Goal: Navigation & Orientation: Find specific page/section

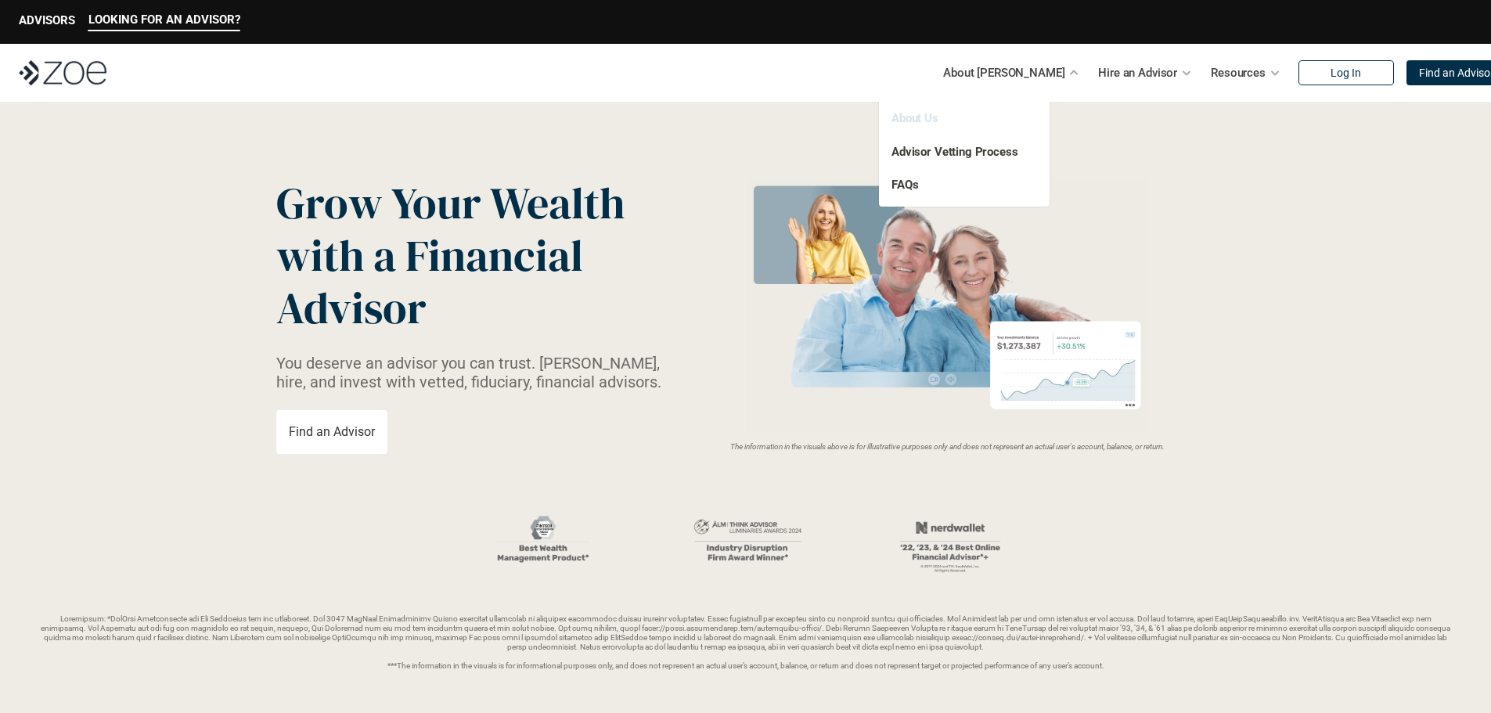
click at [909, 121] on link "About Us" at bounding box center [914, 118] width 47 height 14
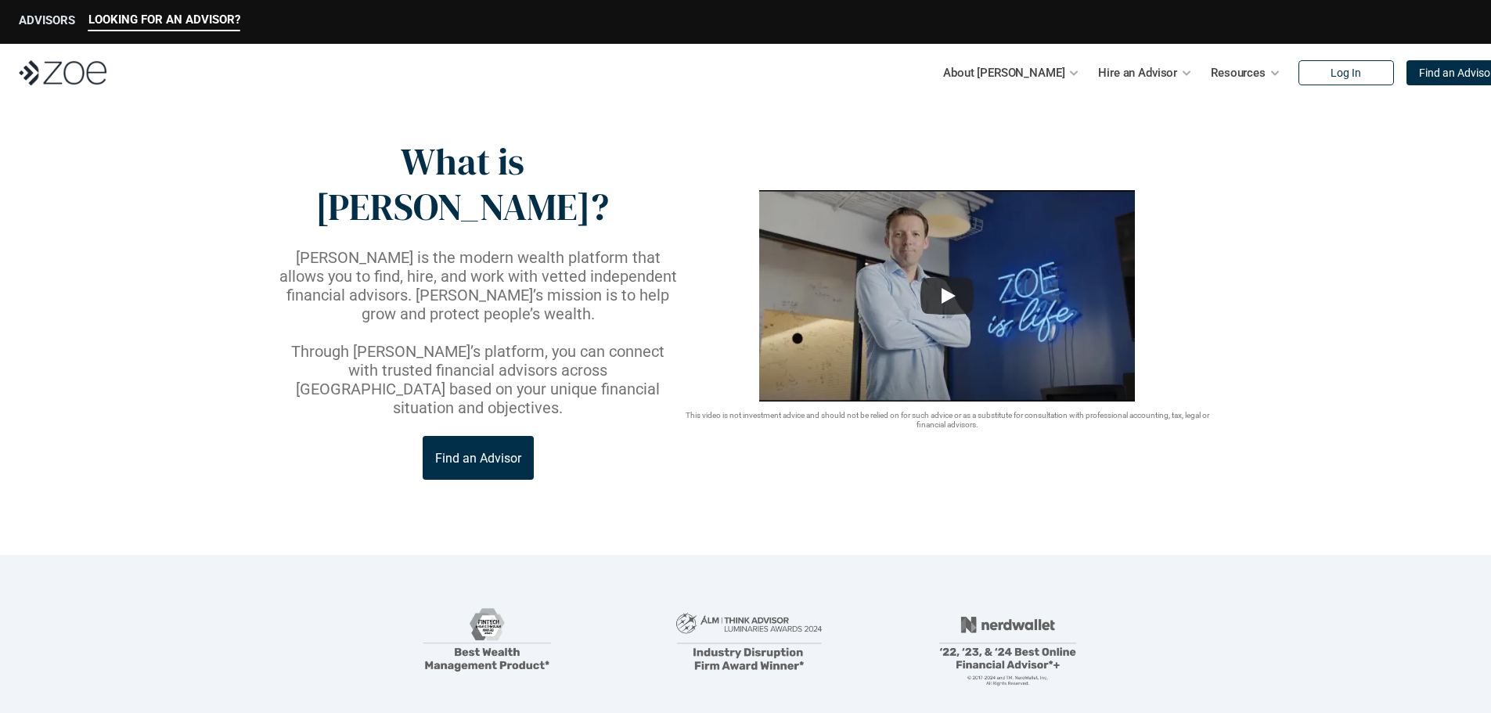
click at [48, 16] on p "ADVISORS" at bounding box center [47, 20] width 56 height 14
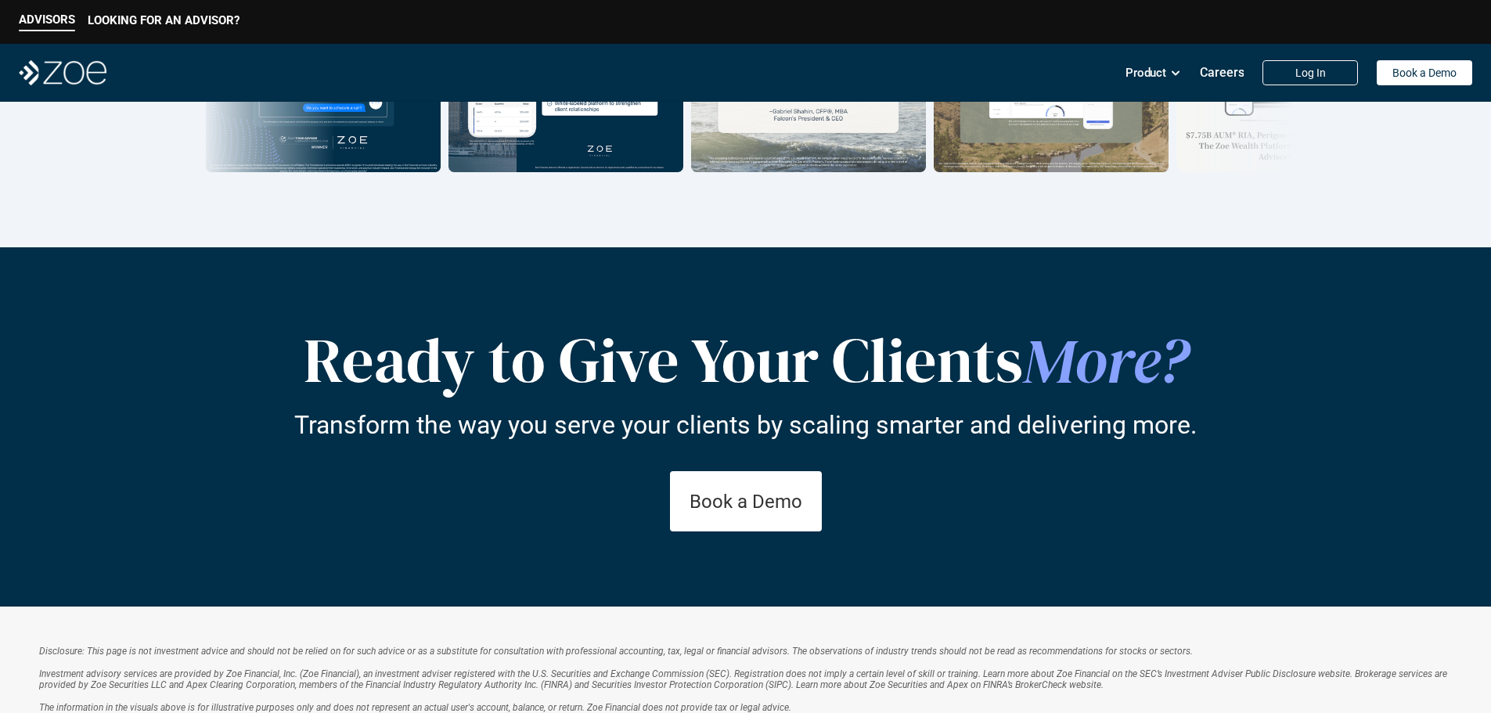
scroll to position [2443, 0]
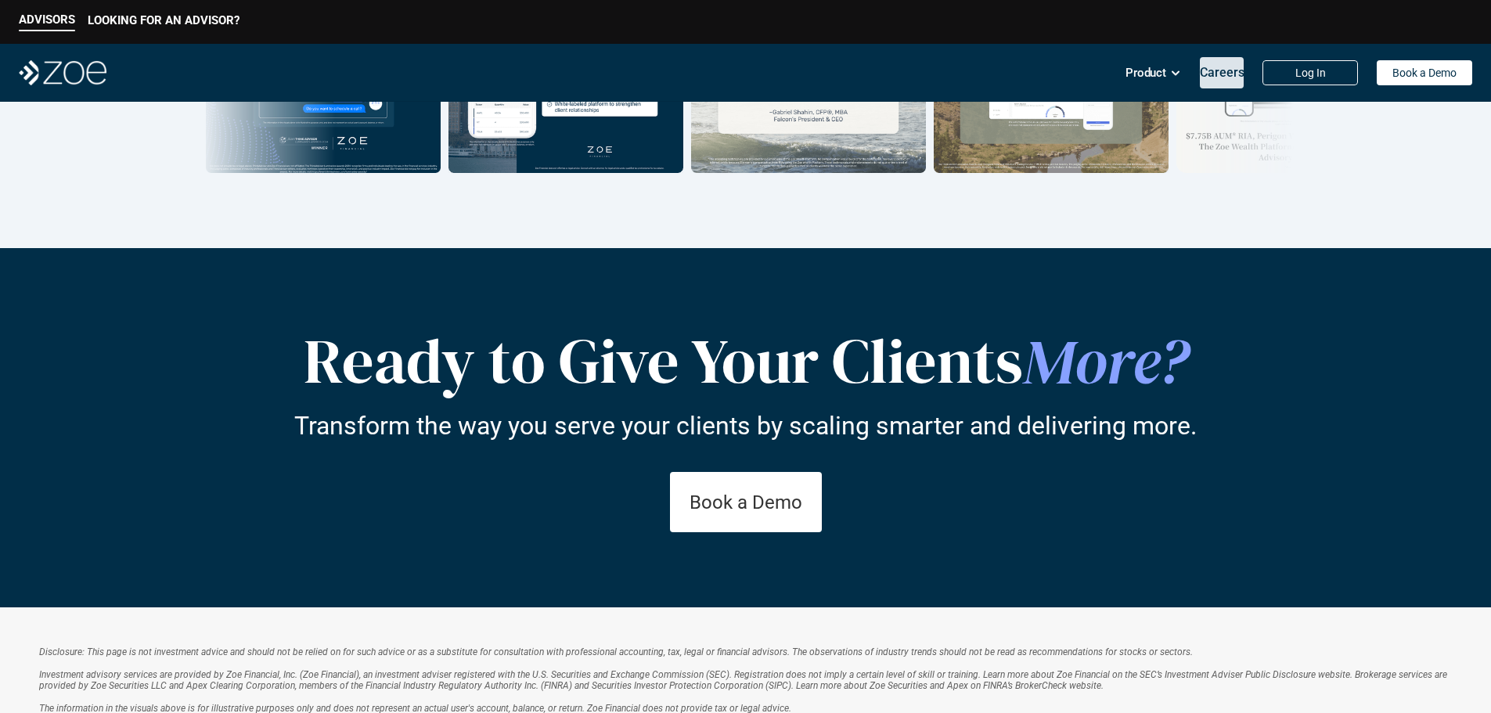
click at [1213, 63] on div "Careers" at bounding box center [1222, 72] width 45 height 31
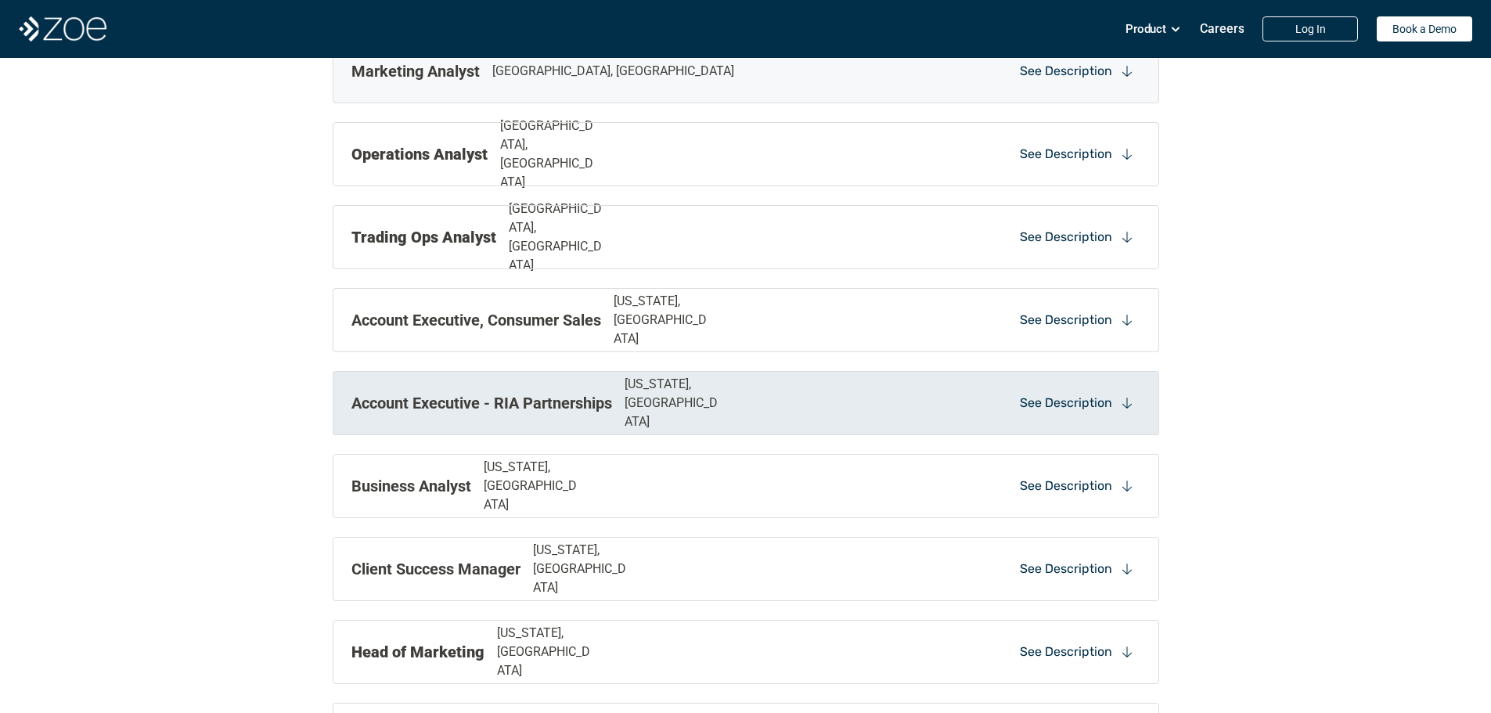
scroll to position [1478, 0]
